Goal: Transaction & Acquisition: Book appointment/travel/reservation

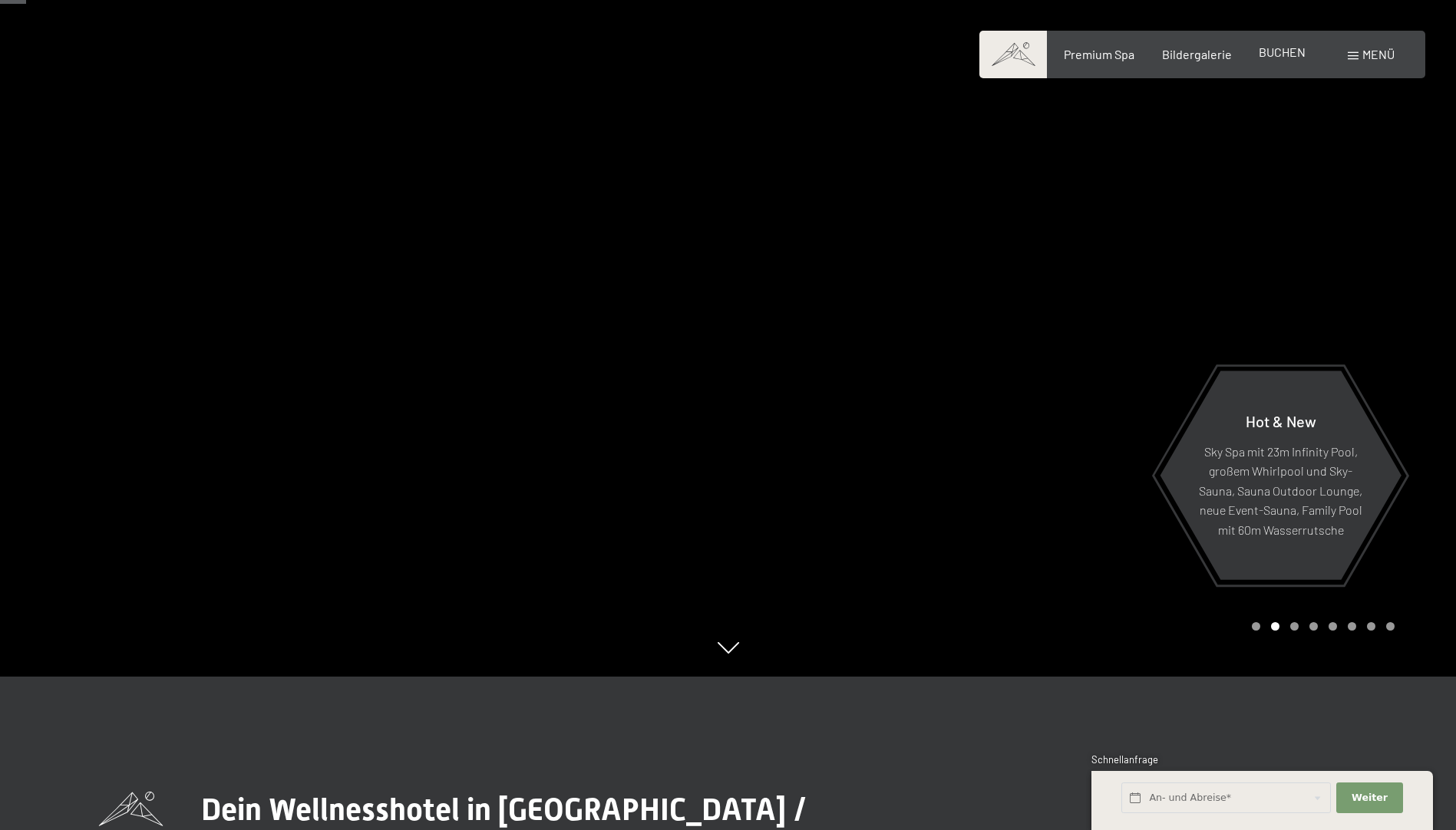
click at [1283, 52] on span "BUCHEN" at bounding box center [1282, 52] width 47 height 15
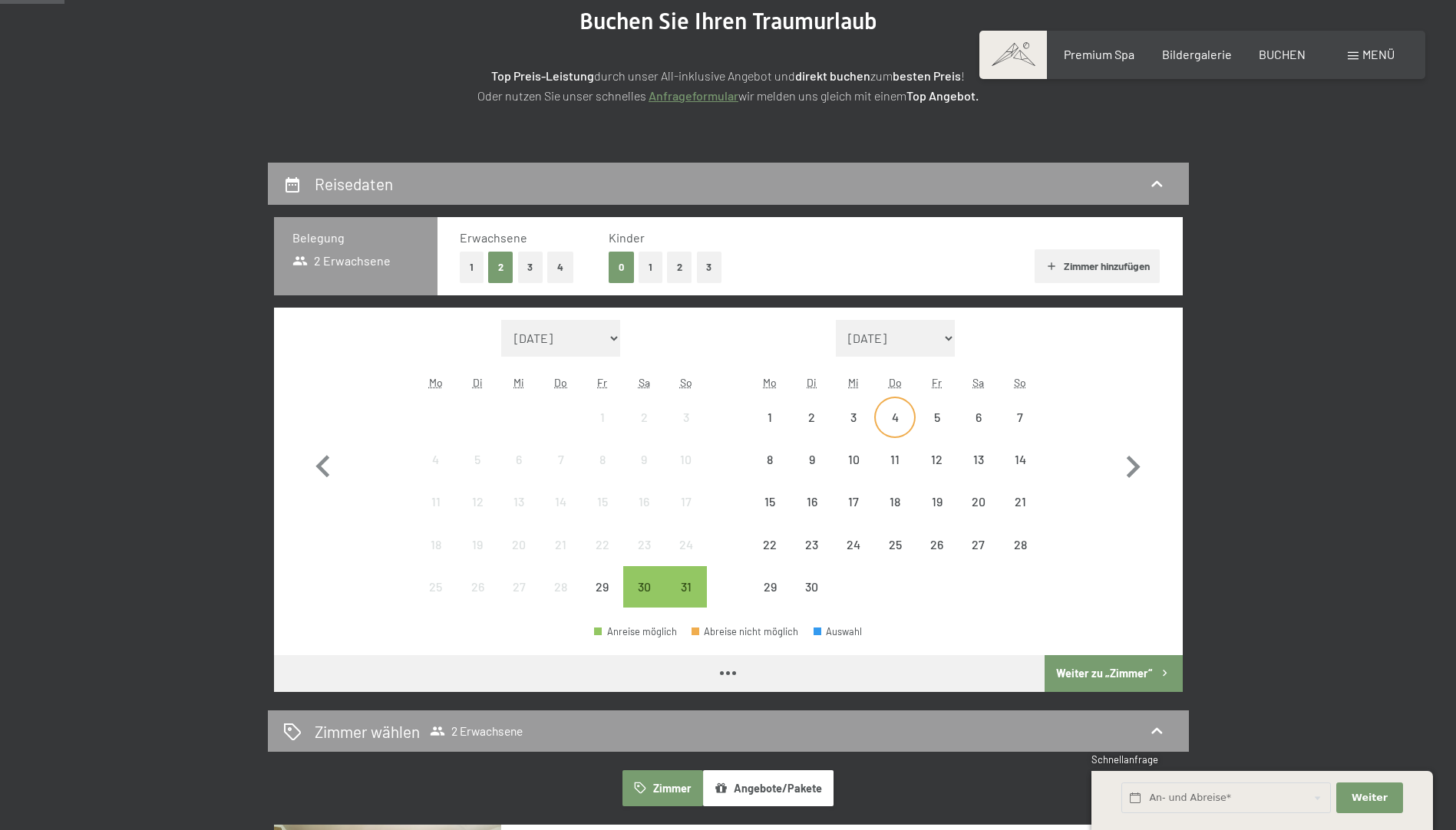
scroll to position [230, 0]
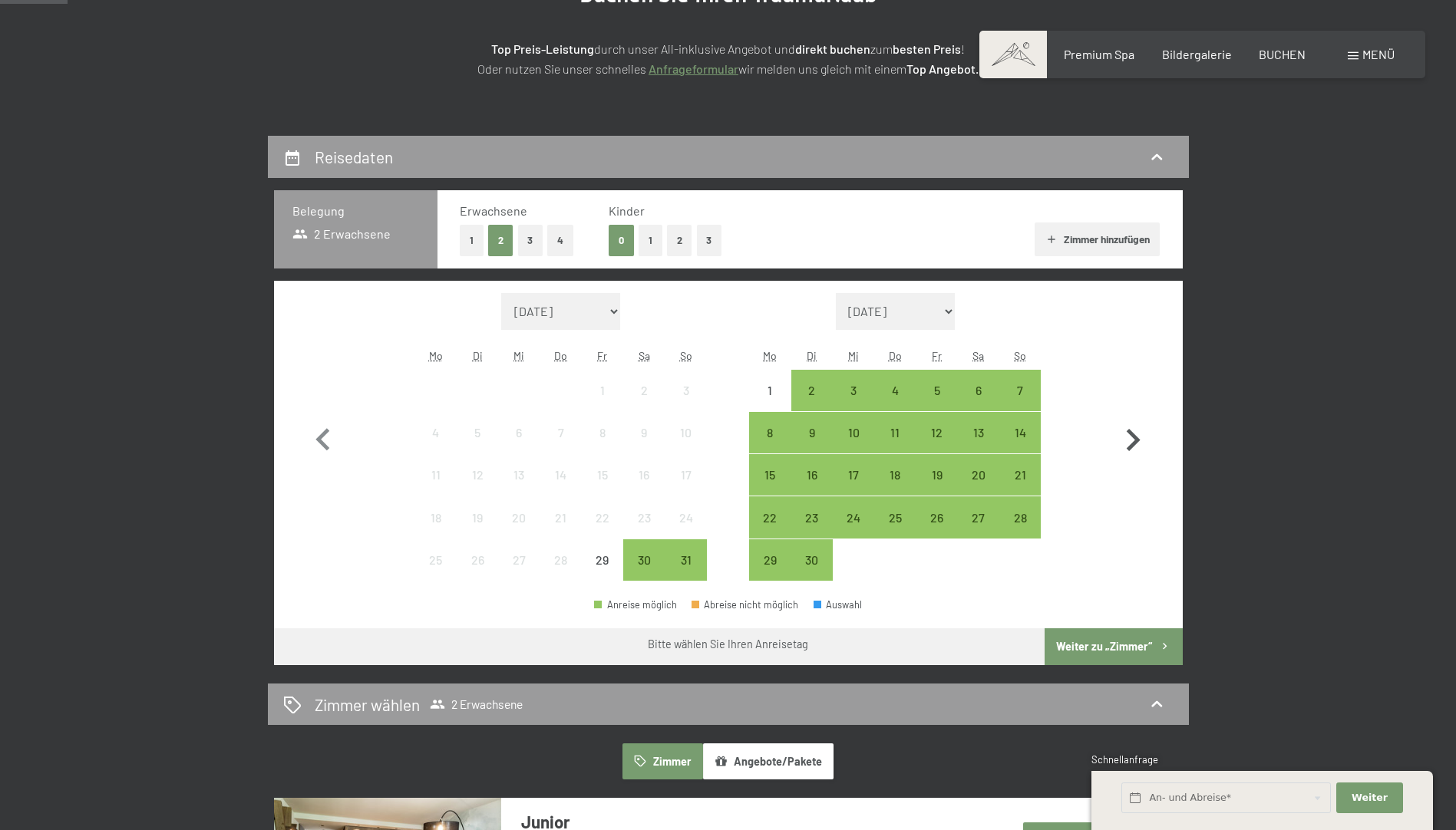
click at [1141, 435] on icon "button" at bounding box center [1133, 441] width 45 height 45
select select "2025-09-01"
select select "2025-10-01"
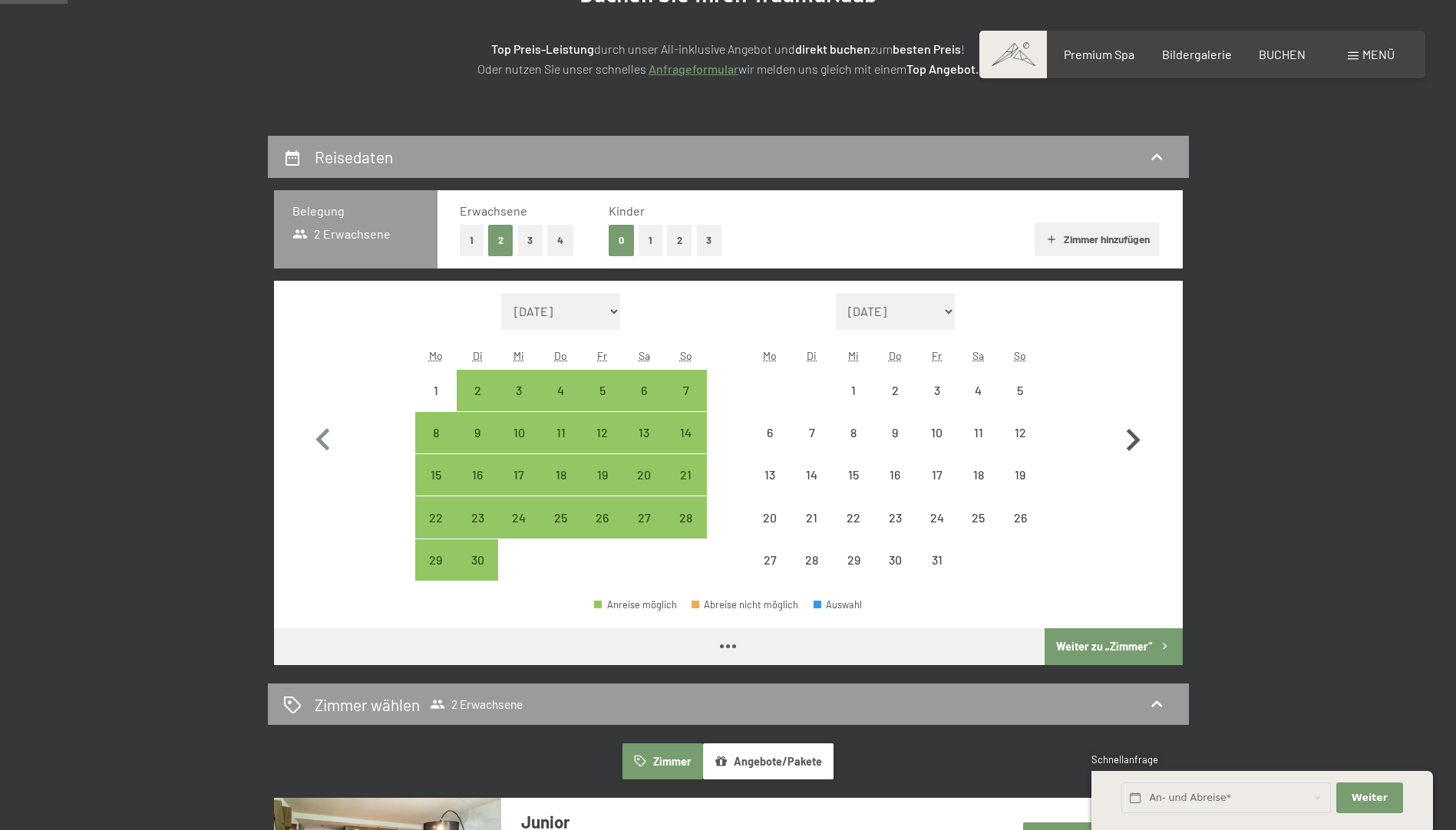
click at [1141, 435] on icon "button" at bounding box center [1133, 441] width 45 height 45
select select "2025-10-01"
select select "2025-11-01"
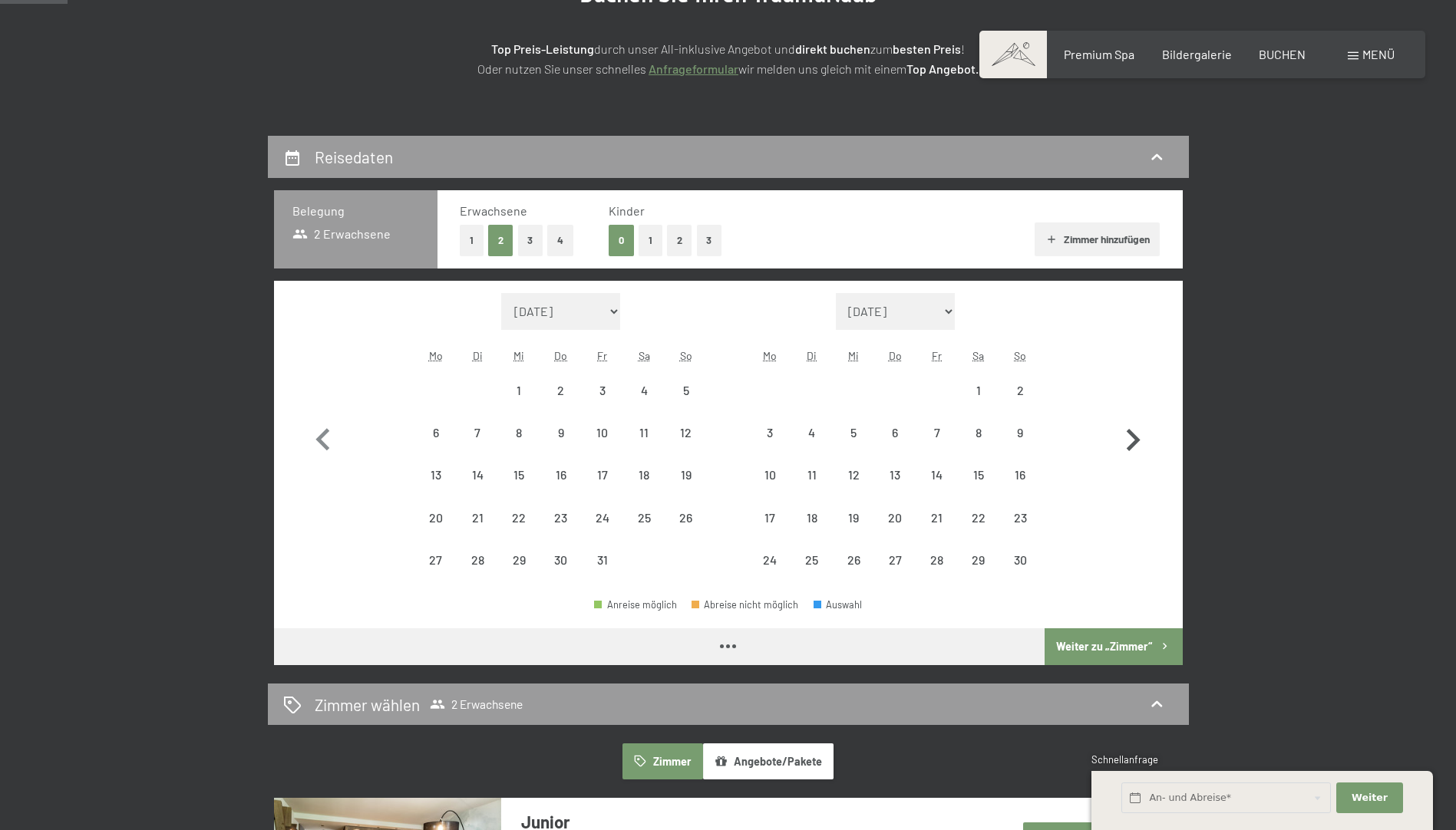
click at [1141, 435] on icon "button" at bounding box center [1133, 441] width 45 height 45
select select "2025-11-01"
select select "2025-12-01"
select select "2025-11-01"
select select "2025-12-01"
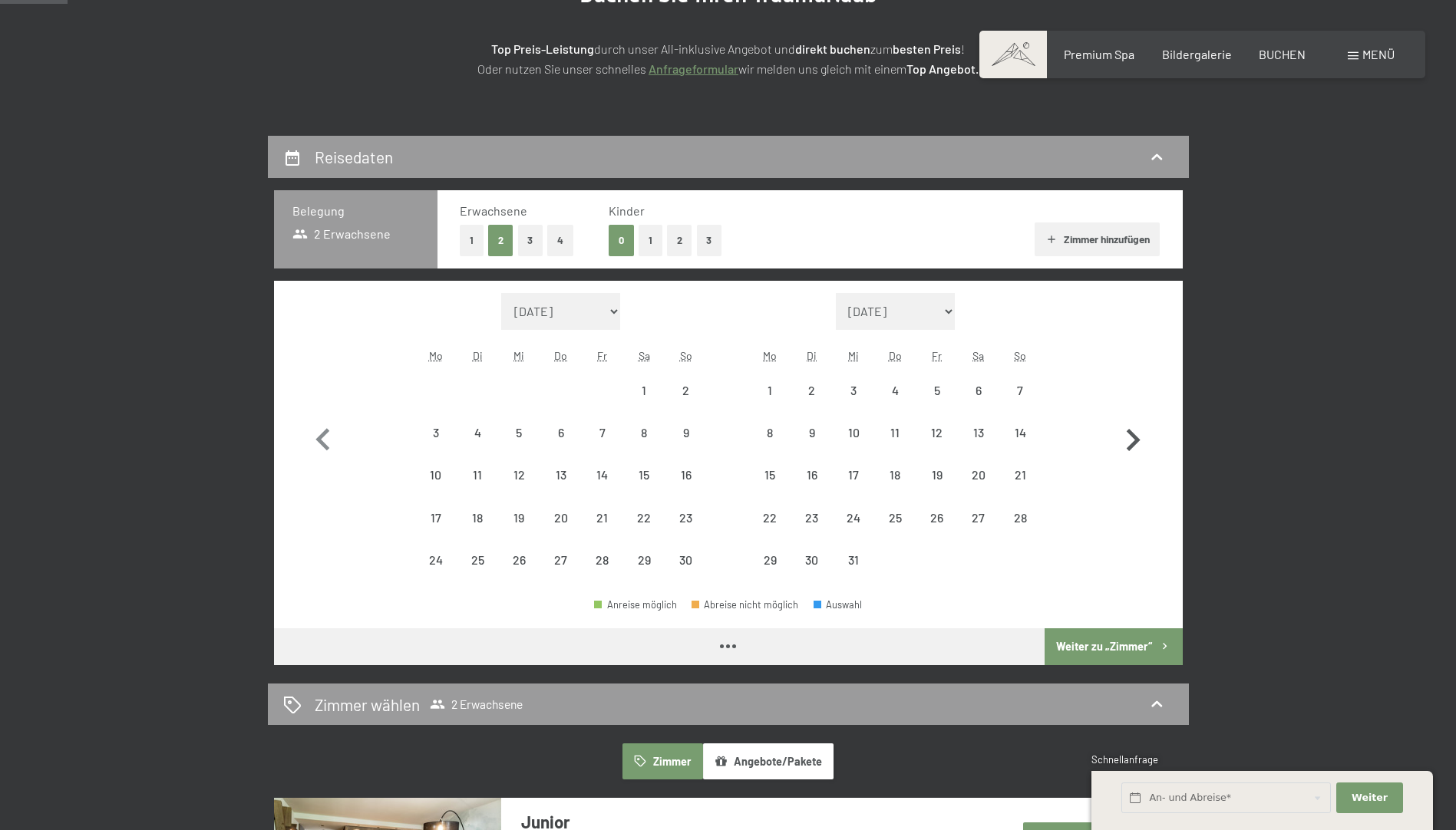
click at [1141, 435] on icon "button" at bounding box center [1133, 441] width 45 height 45
select select "2025-12-01"
select select "2026-01-01"
click at [1141, 435] on icon "button" at bounding box center [1133, 441] width 45 height 45
select select "2026-01-01"
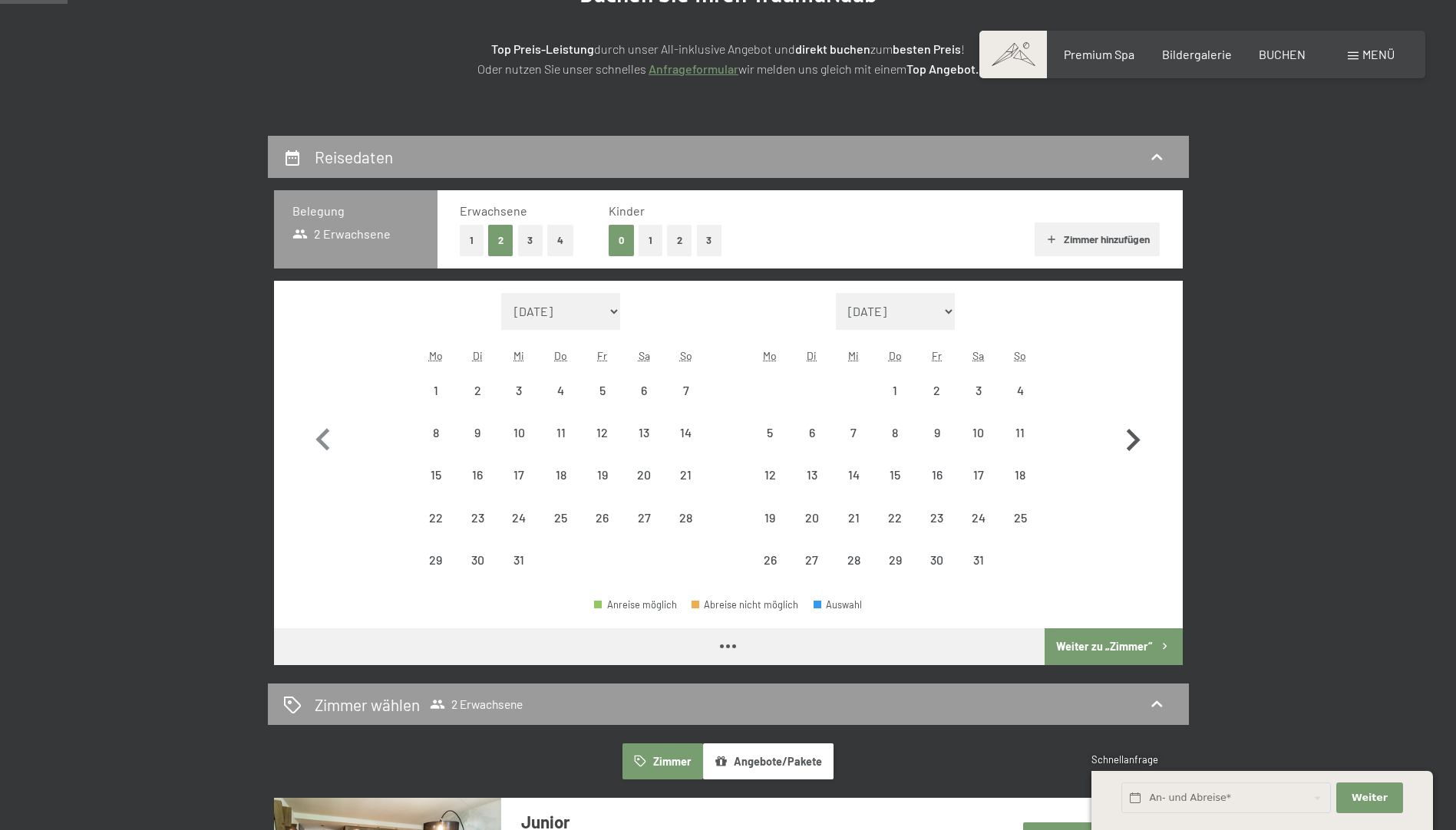
select select "2026-02-01"
select select "2026-01-01"
select select "2026-02-01"
select select "2026-01-01"
select select "2026-02-01"
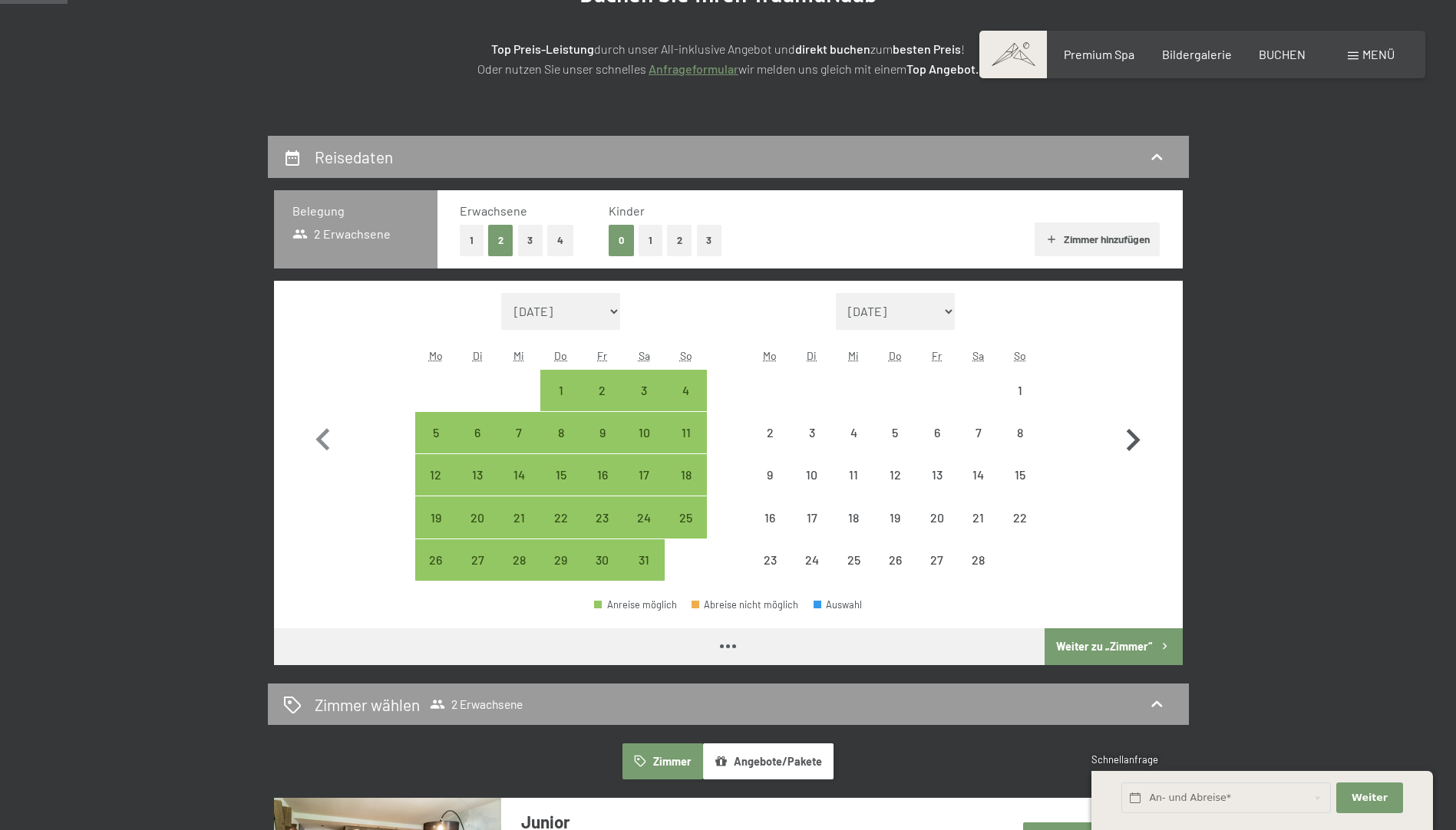
click at [1141, 435] on icon "button" at bounding box center [1133, 441] width 45 height 45
select select "2026-02-01"
select select "2026-03-01"
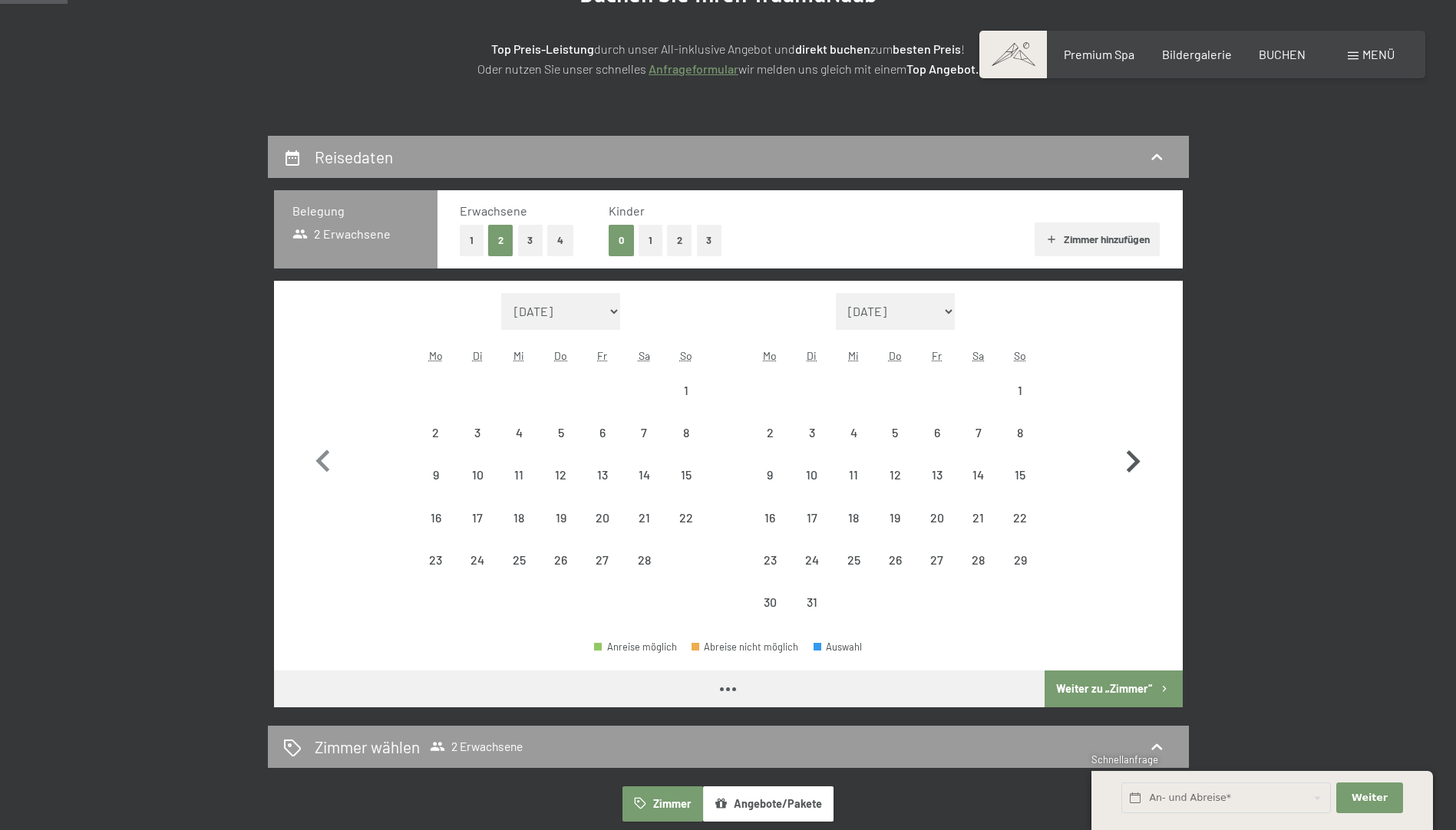
select select "2026-02-01"
select select "2026-03-01"
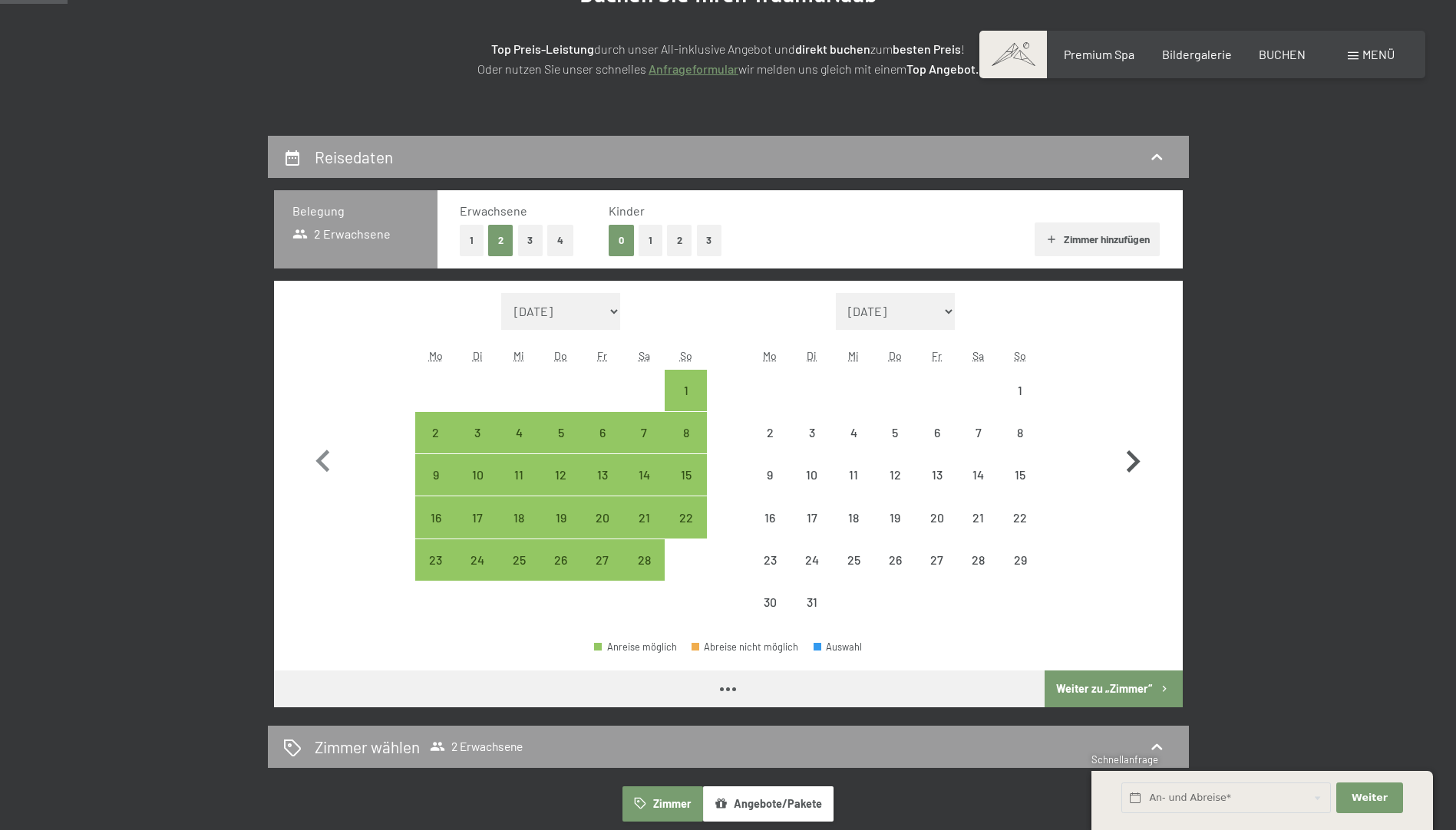
select select "2026-02-01"
select select "2026-03-01"
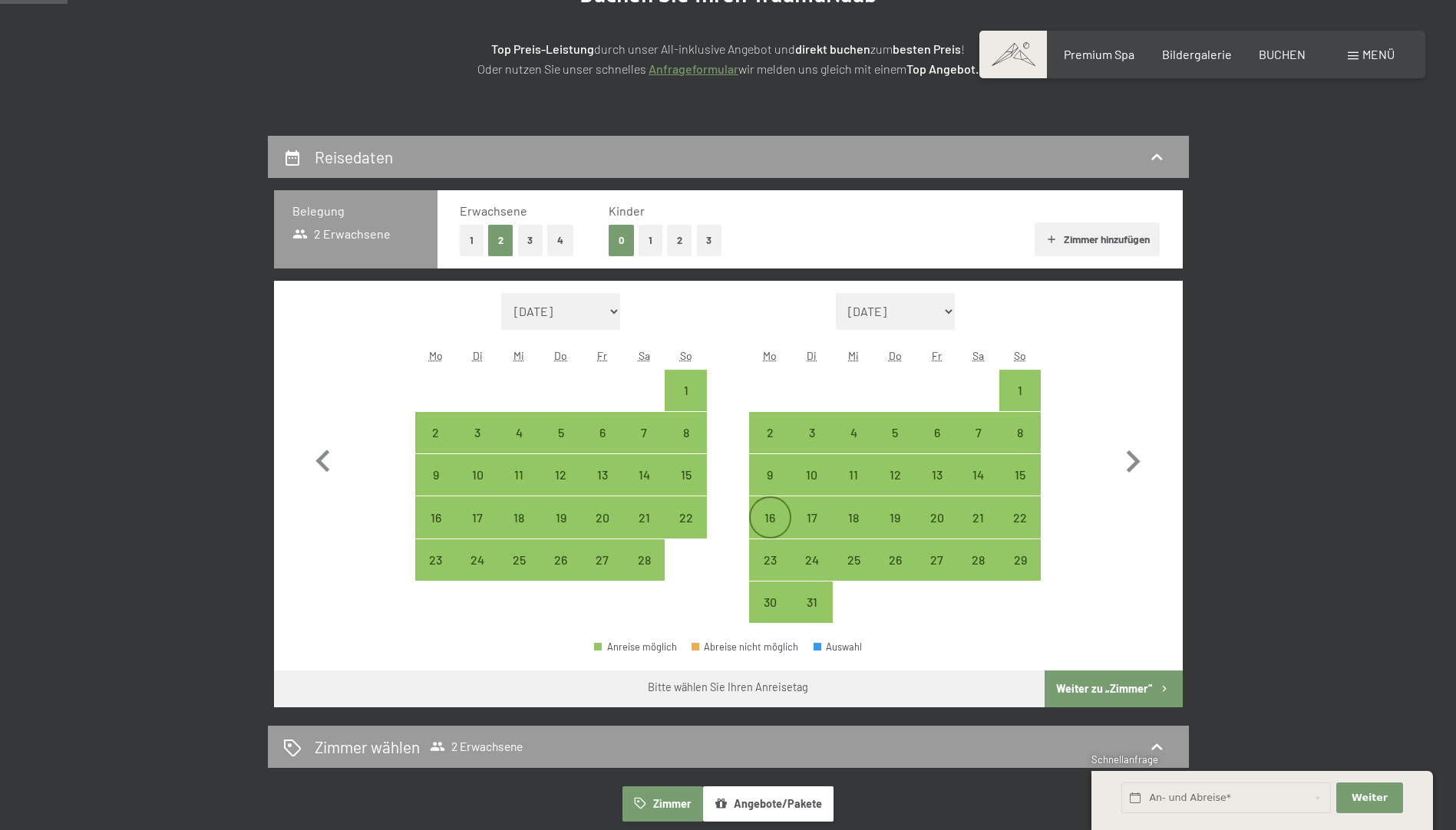
click at [781, 516] on div "16" at bounding box center [770, 531] width 39 height 39
select select "2026-02-01"
select select "2026-03-01"
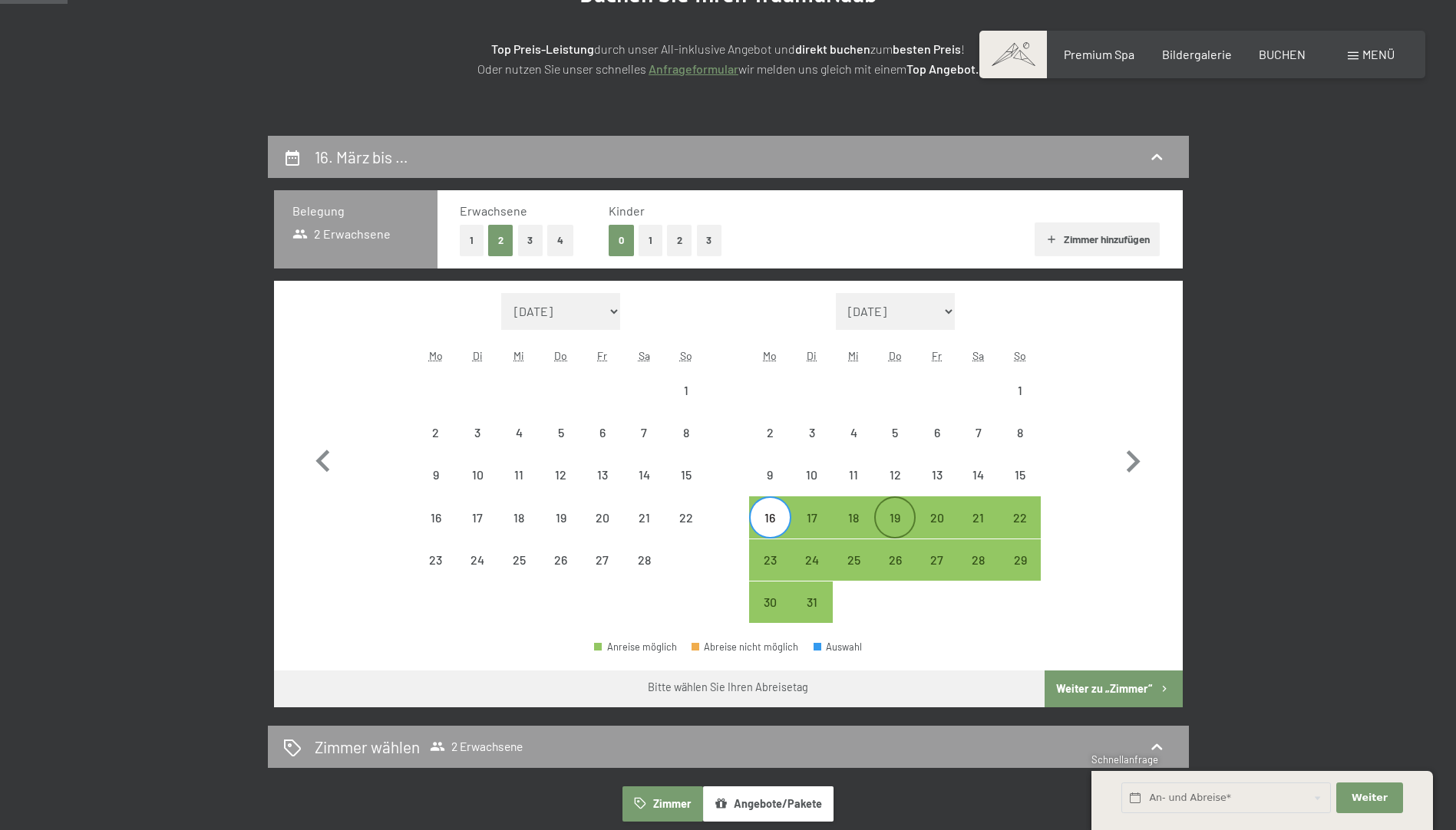
click at [885, 516] on div "19" at bounding box center [895, 531] width 39 height 39
select select "2026-02-01"
select select "2026-03-01"
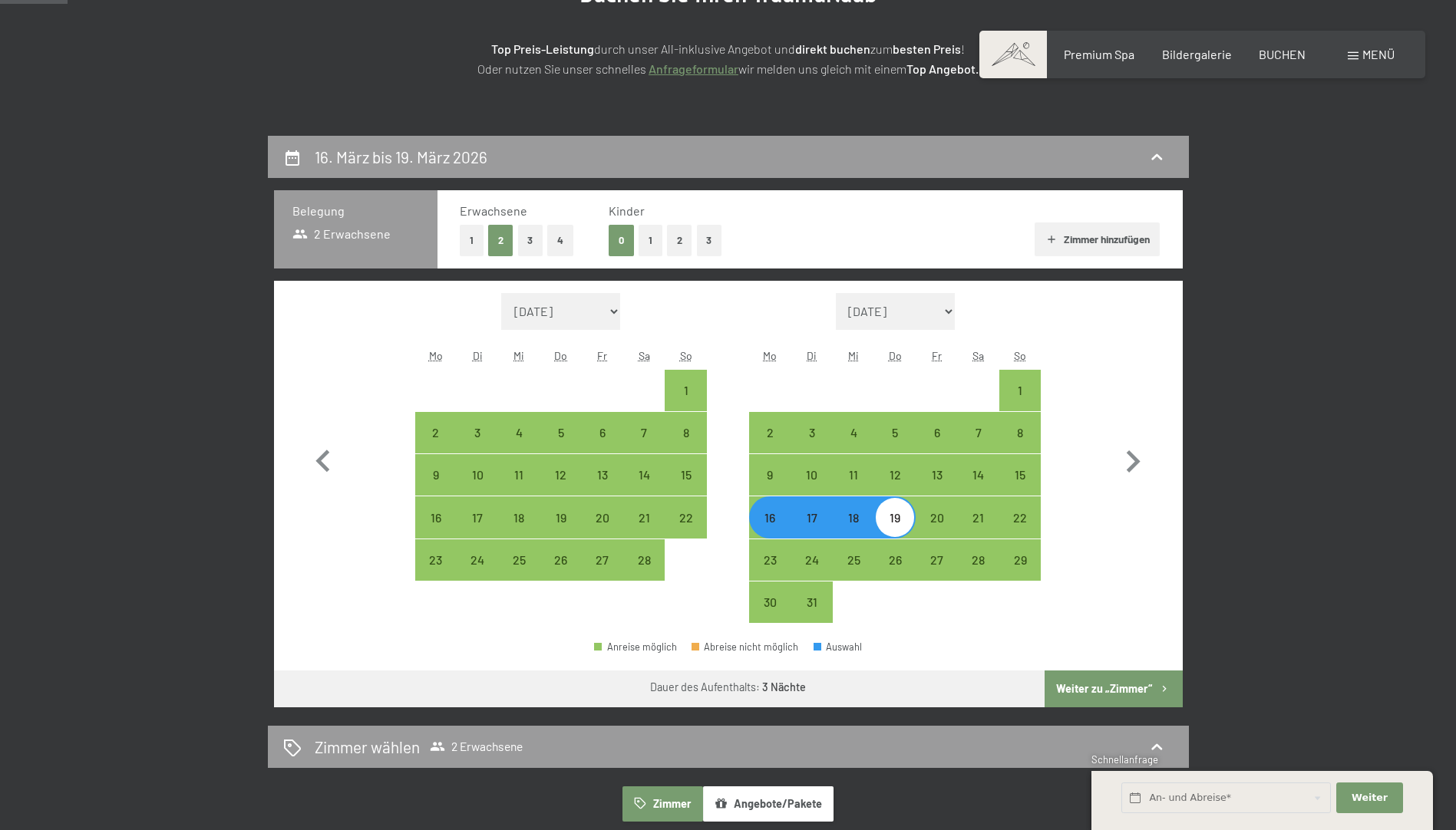
click at [1134, 691] on button "Weiter zu „Zimmer“" at bounding box center [1113, 689] width 137 height 37
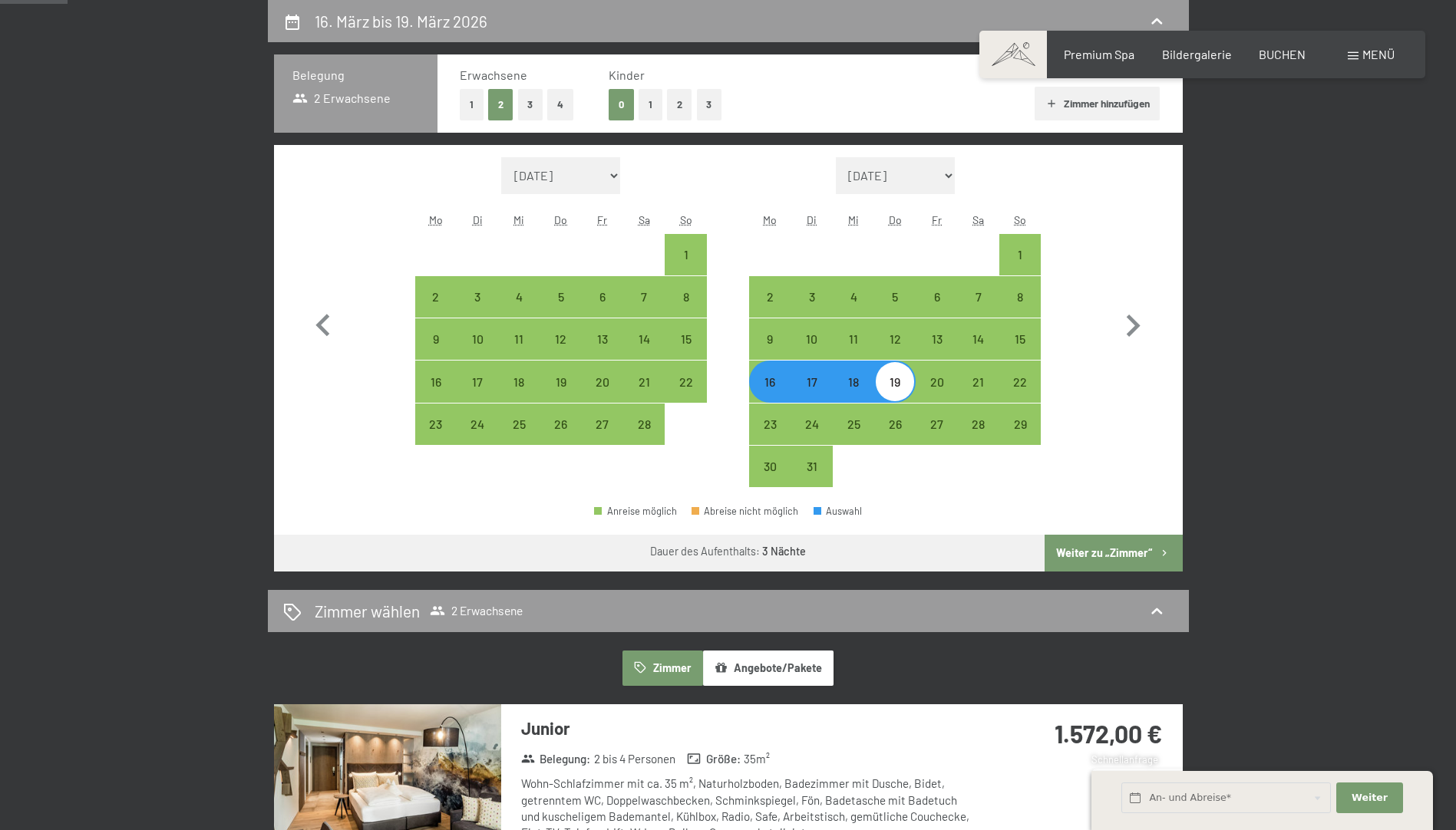
select select "2026-02-01"
select select "2026-03-01"
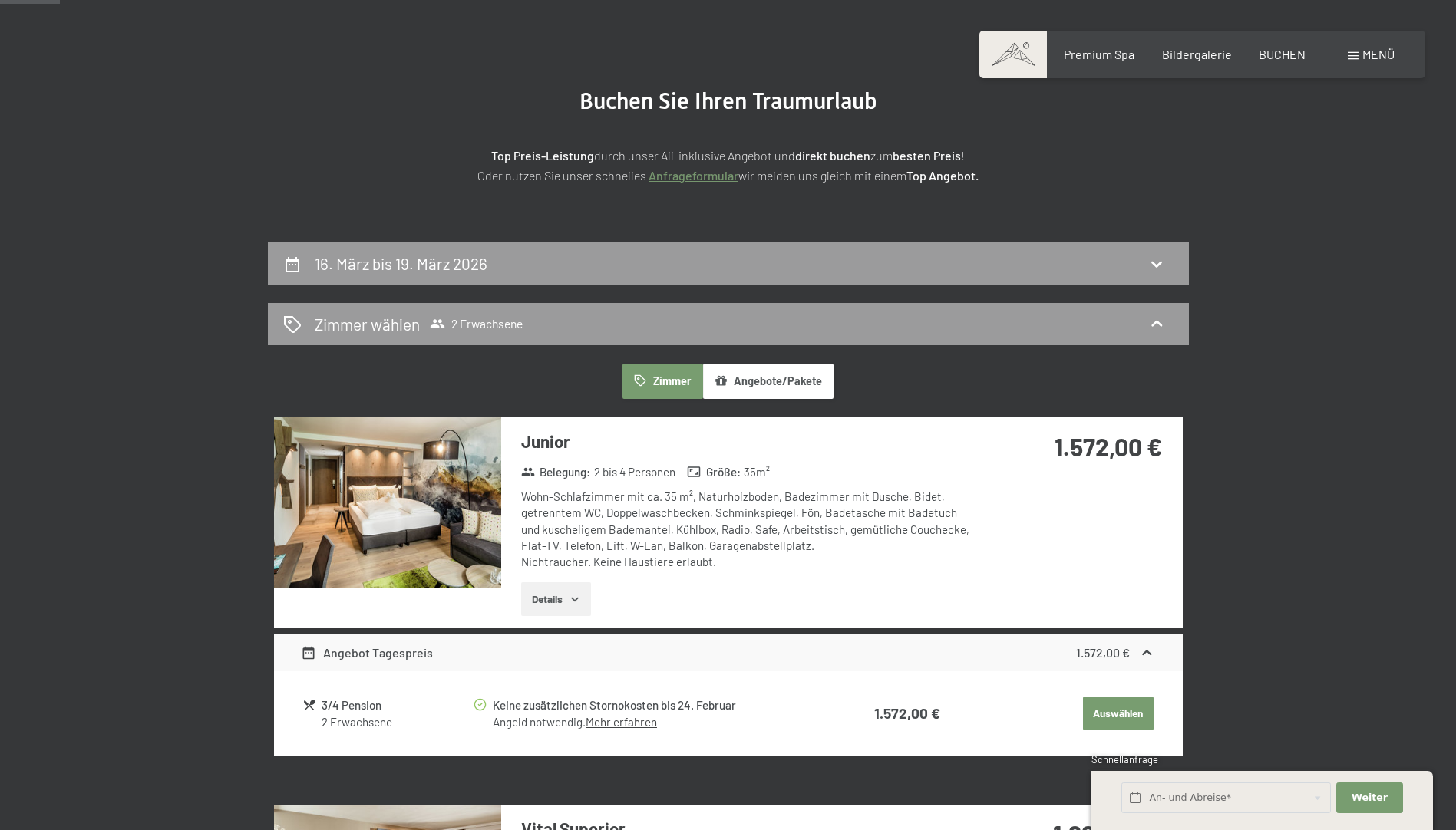
scroll to position [213, 0]
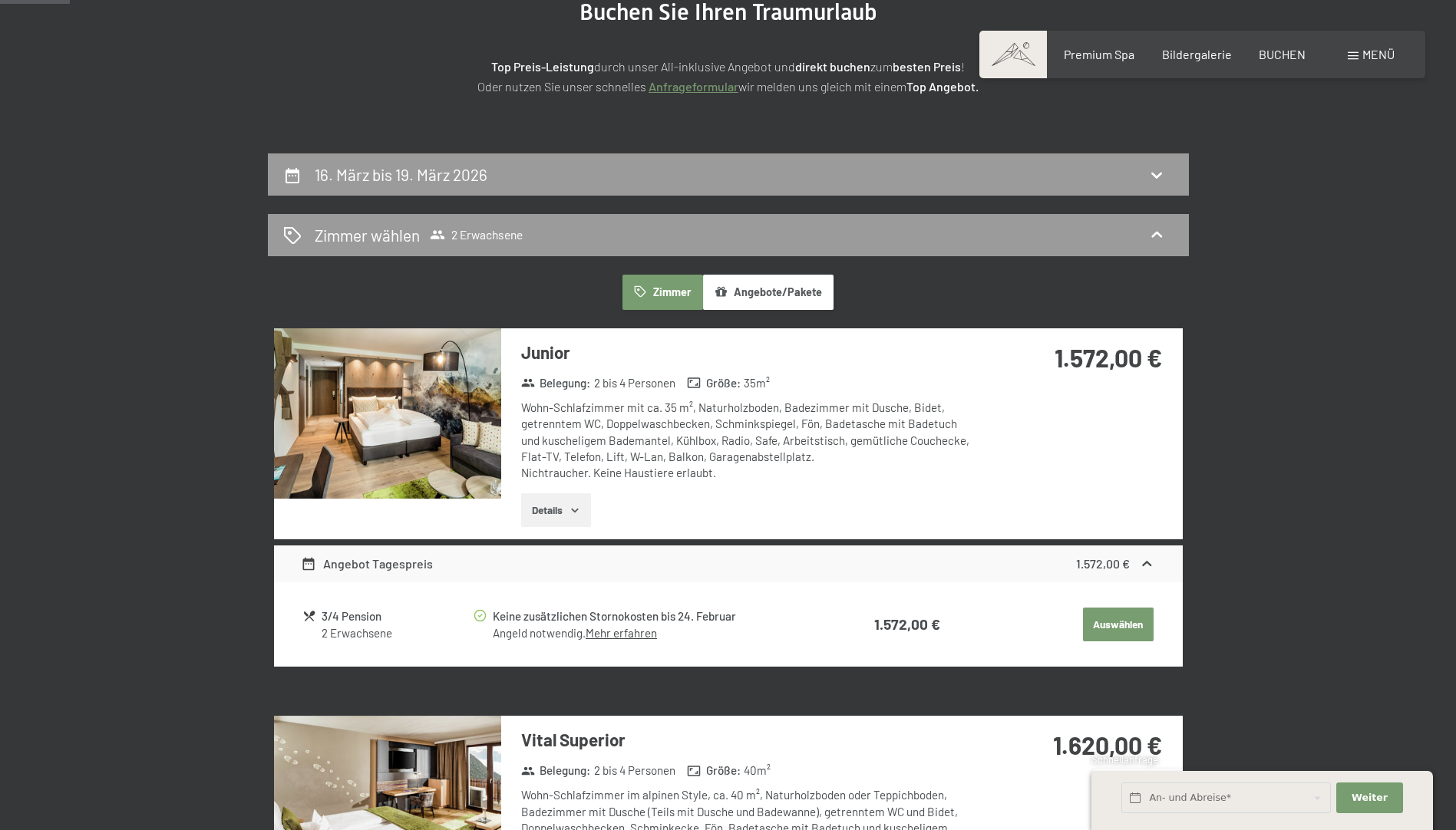
click at [1114, 617] on button "Auswählen" at bounding box center [1118, 625] width 71 height 34
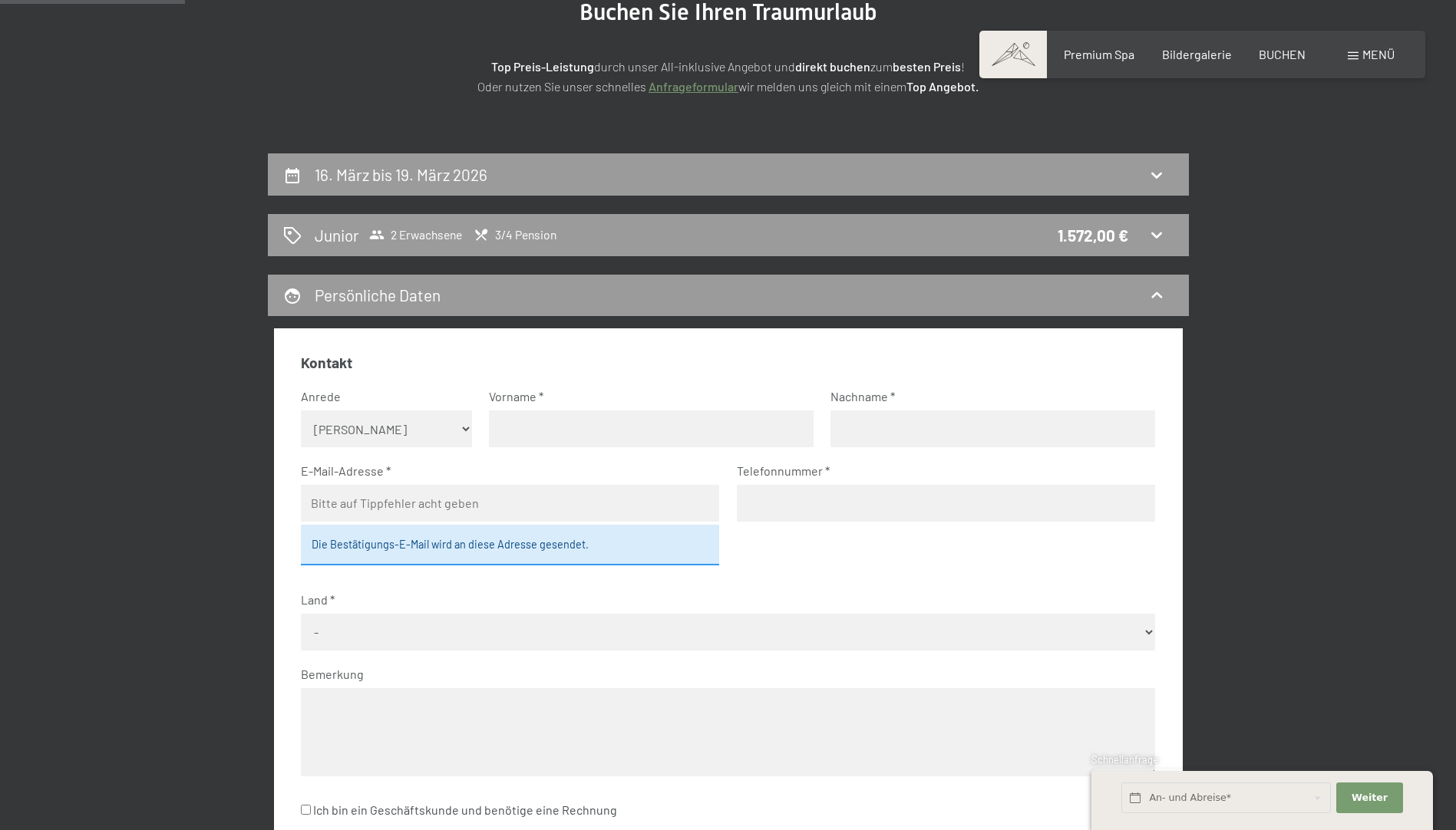
click at [448, 440] on select "Keine Angabe Frau Herr" at bounding box center [386, 429] width 171 height 37
click at [967, 603] on label "Land" at bounding box center [721, 600] width 842 height 17
